Goal: Task Accomplishment & Management: Manage account settings

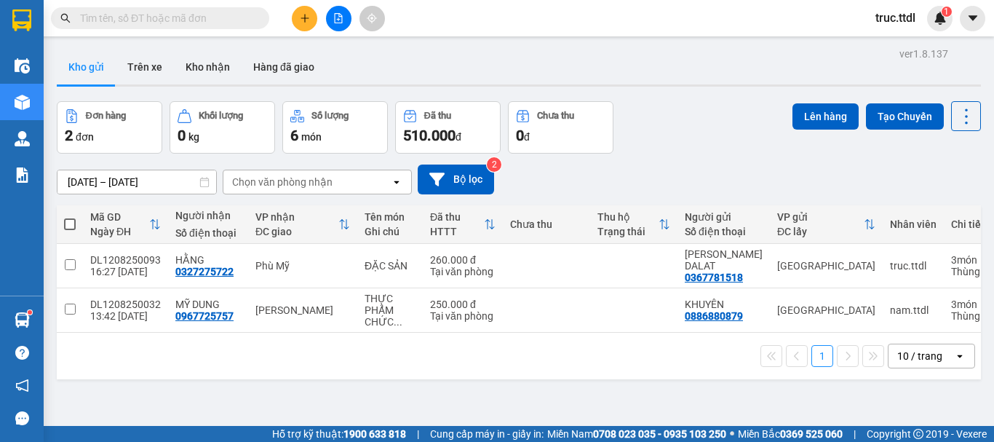
click at [883, 20] on span "truc.ttdl" at bounding box center [895, 18] width 63 height 18
click at [889, 47] on span "Đăng xuất" at bounding box center [915, 45] width 61 height 16
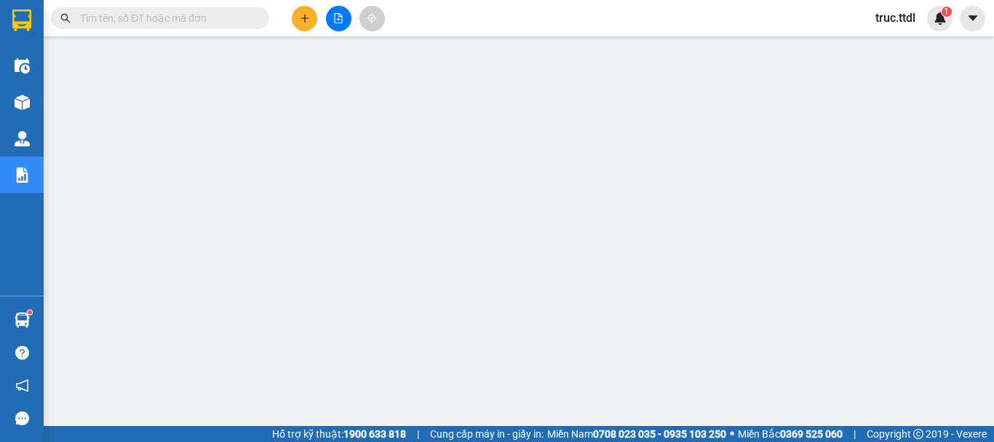
click at [886, 17] on span "truc.ttdl" at bounding box center [895, 18] width 63 height 18
click at [887, 44] on span "Đăng xuất" at bounding box center [915, 45] width 61 height 16
